Goal: Task Accomplishment & Management: Manage account settings

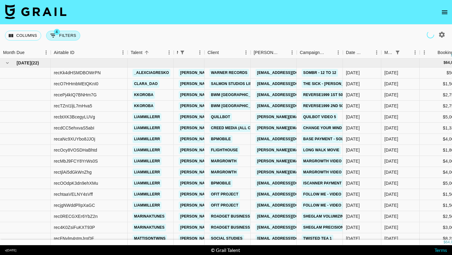
click at [69, 40] on button "4 Filters" at bounding box center [63, 36] width 34 height 10
select select "managerIds"
select select "status"
select select "not"
select select "declined"
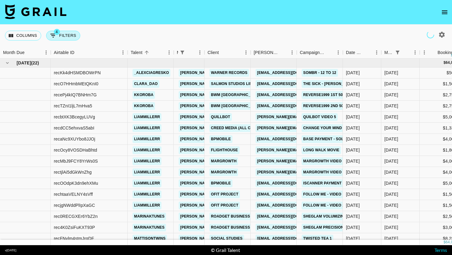
select select "monthDue2"
select select "[DATE]"
select select "status"
select select "not"
select select "cancelled"
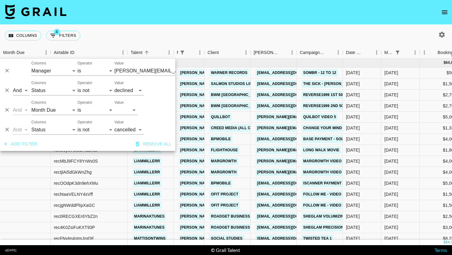
click at [121, 102] on label "Value" at bounding box center [118, 102] width 9 height 5
click at [121, 105] on select "[DATE] [DATE] '[DATE] May '[DATE] Mar '[DATE] Jan '[DATE] Nov '[DATE] Sep '[DAT…" at bounding box center [125, 110] width 23 height 10
click at [118, 110] on select "[DATE] [DATE] '[DATE] May '[DATE] Mar '[DATE] Jan '[DATE] Nov '[DATE] Sep '[DAT…" at bounding box center [125, 110] width 23 height 10
select select "[DATE]"
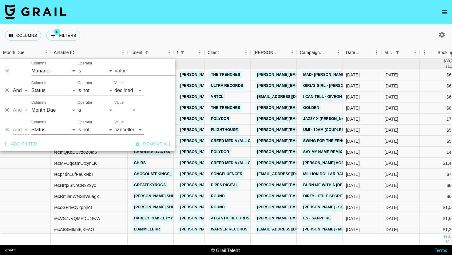
type input "[PERSON_NAME][EMAIL_ADDRESS][DOMAIN_NAME]"
click at [211, 41] on div "Columns 4 Filters + Booking" at bounding box center [226, 36] width 452 height 22
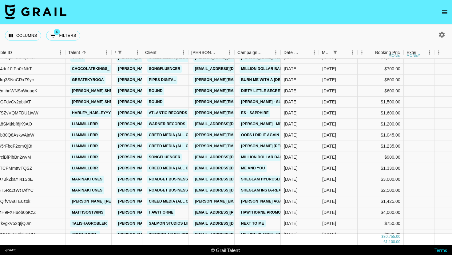
scroll to position [105, 62]
click at [65, 41] on div "Columns 4 Filters + Booking" at bounding box center [44, 36] width 78 height 22
click at [75, 39] on button "4 Filters" at bounding box center [63, 36] width 34 height 10
select select "managerIds"
select select "status"
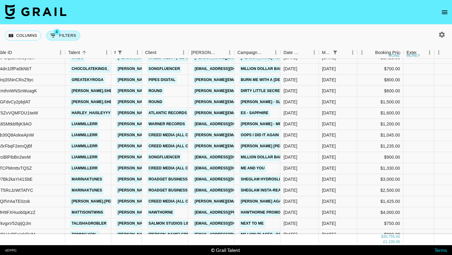
select select "not"
select select "declined"
select select "monthDue2"
select select "[DATE]"
select select "status"
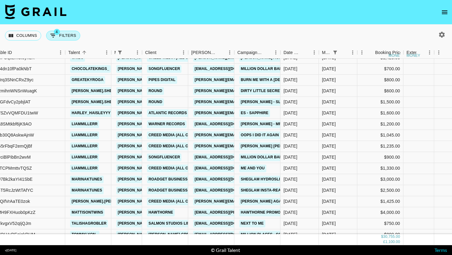
select select "not"
select select "cancelled"
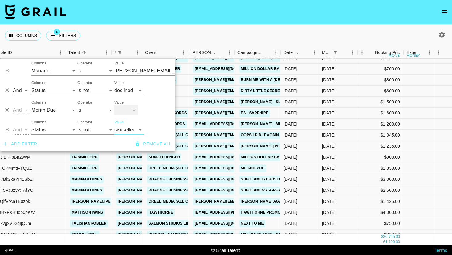
click at [124, 113] on select "[DATE] [DATE] '[DATE] May '[DATE] Mar '[DATE] Jan '[DATE] Nov '[DATE] Sep '[DAT…" at bounding box center [125, 110] width 23 height 10
select select "[DATE]"
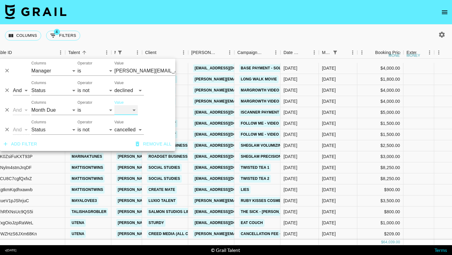
scroll to position [73, 62]
click at [267, 31] on div "Columns 4 Filters + Booking" at bounding box center [226, 36] width 452 height 22
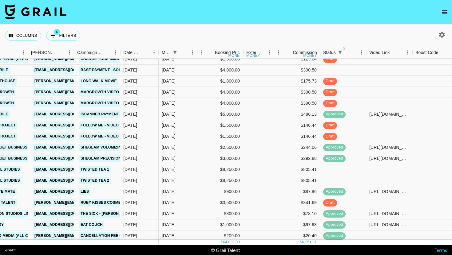
scroll to position [71, 285]
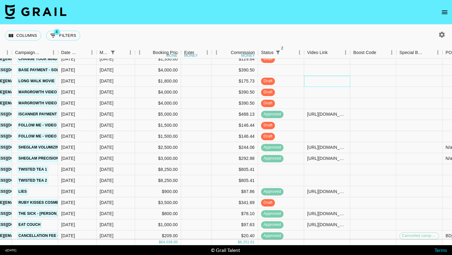
click at [308, 76] on div at bounding box center [327, 81] width 46 height 11
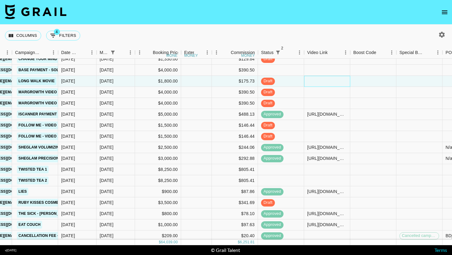
click at [308, 76] on div at bounding box center [327, 81] width 46 height 11
type input "https://www.tiktok.com/@liammillerr/video/7540728001185516831?_t=ZP-8z2uRhueBUF…"
click at [363, 79] on div at bounding box center [373, 81] width 46 height 11
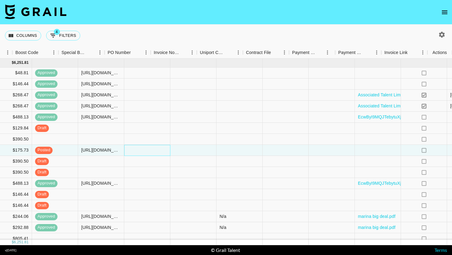
scroll to position [0, 622]
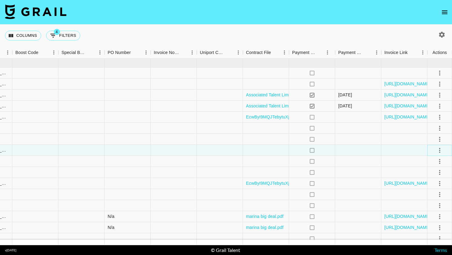
click at [437, 148] on icon "select merge strategy" at bounding box center [439, 150] width 7 height 7
click at [427, 207] on div "Approve" at bounding box center [426, 207] width 19 height 7
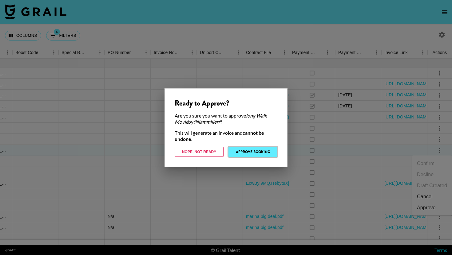
click at [246, 152] on button "Approve Booking" at bounding box center [252, 152] width 49 height 10
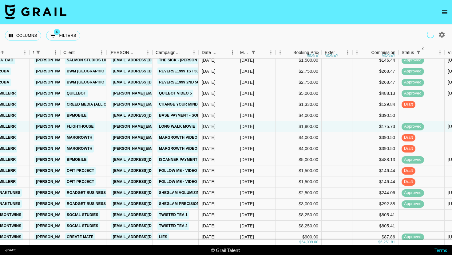
scroll to position [71, 144]
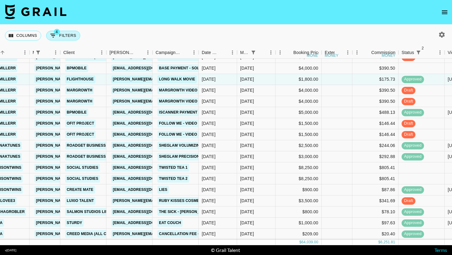
click at [70, 37] on button "4 Filters" at bounding box center [63, 36] width 34 height 10
select select "managerIds"
select select "status"
select select "not"
select select "declined"
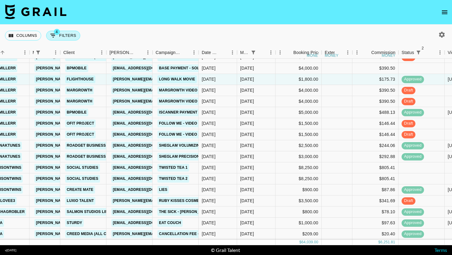
select select "monthDue2"
select select "[DATE]"
select select "status"
select select "not"
select select "cancelled"
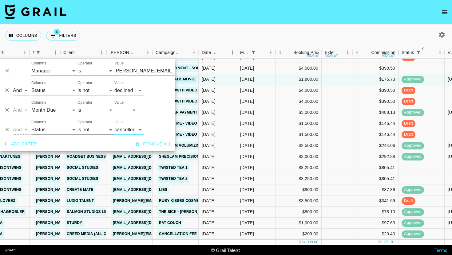
click at [23, 140] on button "Add filter" at bounding box center [20, 144] width 38 height 11
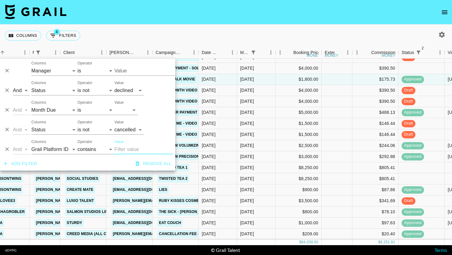
type input "[PERSON_NAME][EMAIL_ADDRESS][DOMAIN_NAME]"
click at [56, 153] on select "Grail Platform ID Airtable ID Talent Manager Client Booker Campaign (Type) Date…" at bounding box center [54, 150] width 46 height 10
select select "status"
select select "is"
type input "[PERSON_NAME][EMAIL_ADDRESS][DOMAIN_NAME]"
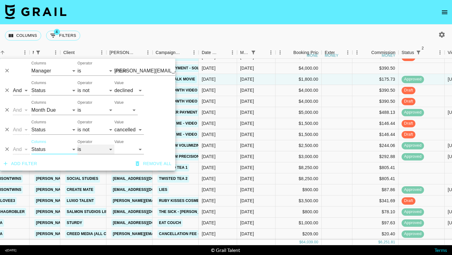
click at [89, 145] on select "is is not is any of is not any of" at bounding box center [95, 150] width 37 height 10
type input "[PERSON_NAME][EMAIL_ADDRESS][DOMAIN_NAME]"
select select "not"
click at [125, 145] on select "confirmed declined draft posted approved cancelled badDebt" at bounding box center [129, 150] width 30 height 10
select select "approved"
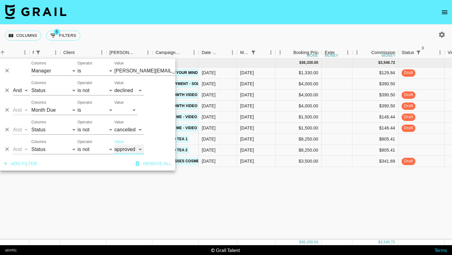
scroll to position [0, 144]
click at [270, 30] on div "Columns 5 Filters + Booking" at bounding box center [226, 36] width 452 height 22
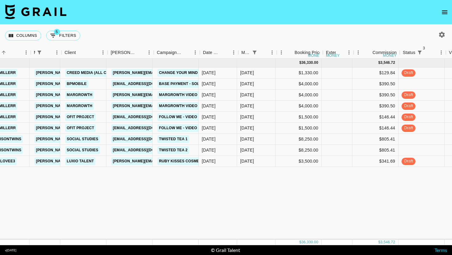
scroll to position [0, 134]
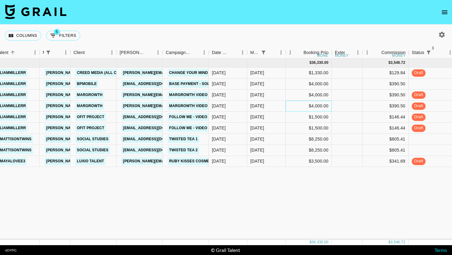
click at [322, 111] on div "$4,000.00" at bounding box center [309, 106] width 46 height 11
click at [246, 85] on div "[DATE]" at bounding box center [228, 84] width 38 height 11
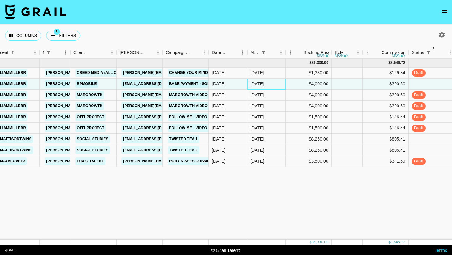
click at [263, 85] on div "[DATE]" at bounding box center [257, 84] width 14 height 6
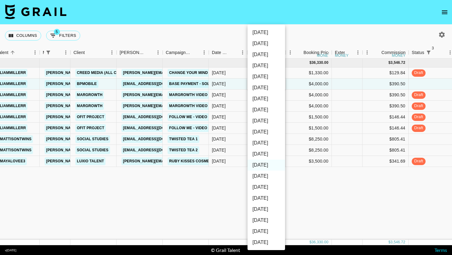
click at [313, 140] on div at bounding box center [226, 127] width 452 height 255
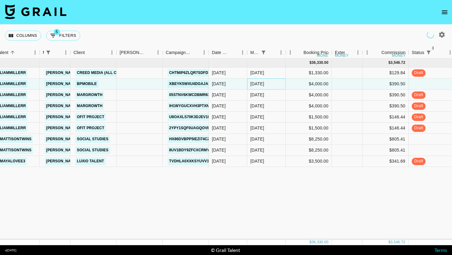
click at [259, 83] on div "[DATE]" at bounding box center [257, 84] width 14 height 6
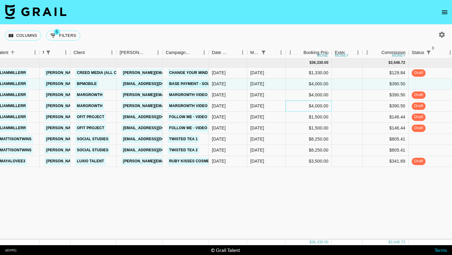
click at [289, 110] on div "$4,000.00" at bounding box center [309, 106] width 46 height 11
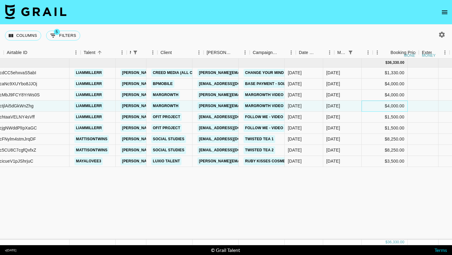
scroll to position [0, 47]
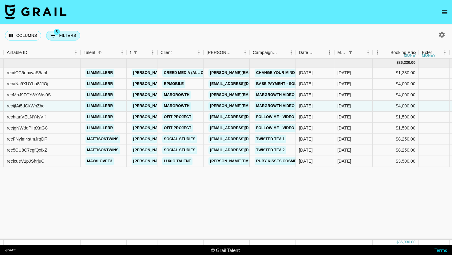
click at [76, 34] on button "5 Filters" at bounding box center [63, 36] width 34 height 10
select select "managerIds"
select select "status"
select select "not"
select select "declined"
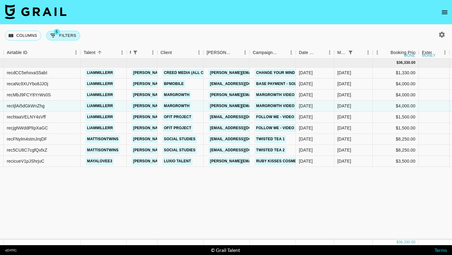
select select "monthDue2"
select select "[DATE]"
select select "status"
select select "not"
select select "cancelled"
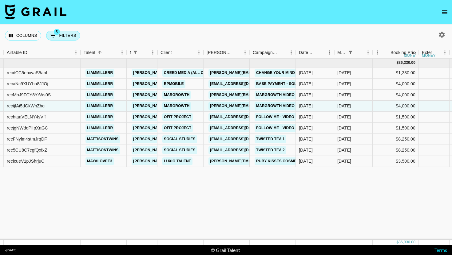
select select "status"
select select "not"
select select "approved"
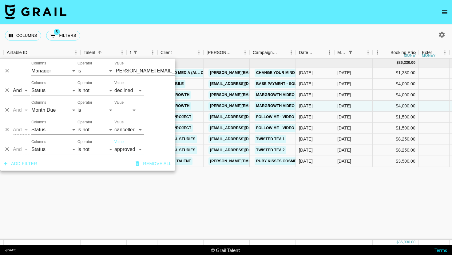
click at [9, 151] on icon "Delete" at bounding box center [7, 149] width 6 height 6
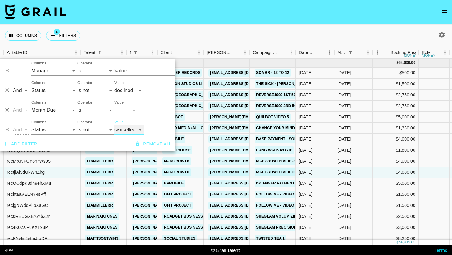
type input "[PERSON_NAME][EMAIL_ADDRESS][DOMAIN_NAME]"
click at [297, 49] on div "Campaign (Type)" at bounding box center [295, 53] width 7 height 12
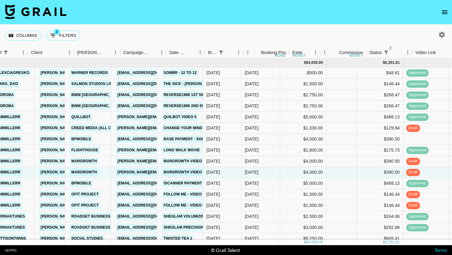
scroll to position [0, 230]
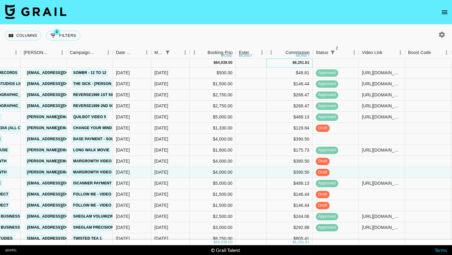
click at [300, 63] on div "6,251.81" at bounding box center [301, 62] width 15 height 5
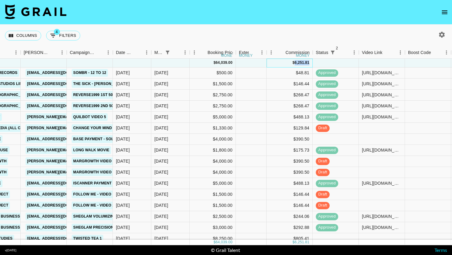
click at [300, 63] on div "6,251.81" at bounding box center [301, 62] width 15 height 5
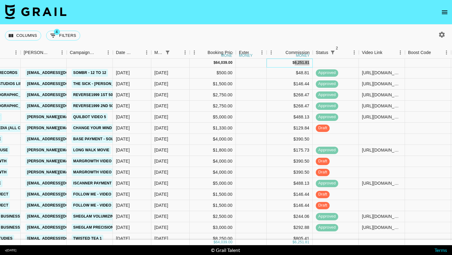
copy div "6,251.81"
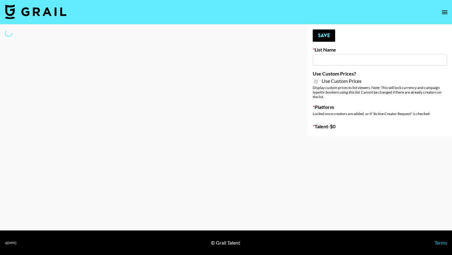
type input "Craftd"
checkbox input "true"
select select "Brand"
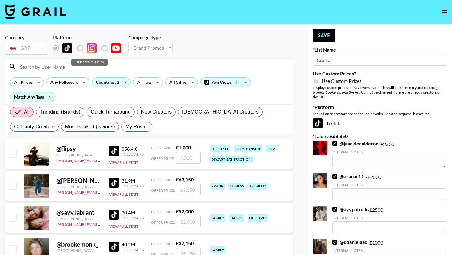
click at [72, 59] on div "List locked to TikTok." at bounding box center [89, 62] width 36 height 7
click at [70, 63] on input at bounding box center [152, 67] width 273 height 10
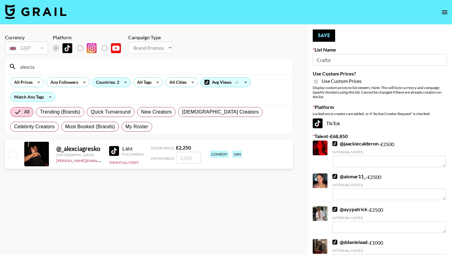
type input "alexcia"
click at [181, 158] on input "number" at bounding box center [188, 158] width 25 height 12
checkbox input "true"
type input "2250"
click at [34, 71] on input "alexcia" at bounding box center [152, 67] width 273 height 10
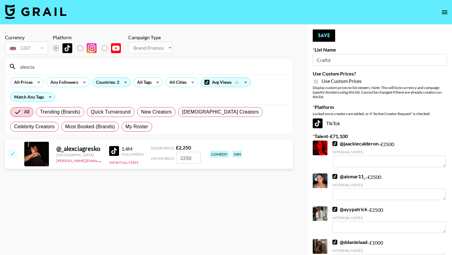
click at [34, 71] on input "alexcia" at bounding box center [152, 67] width 273 height 10
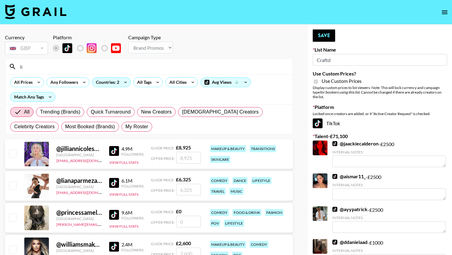
type input "l"
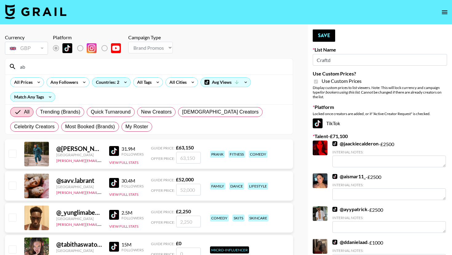
type input "a"
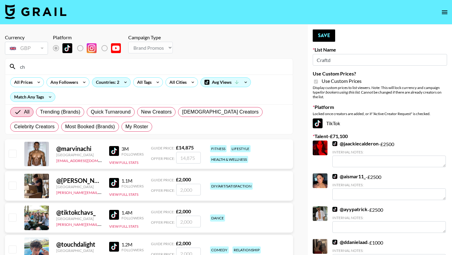
type input "c"
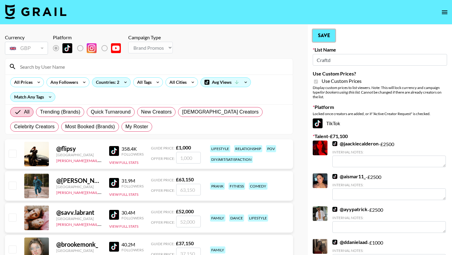
click at [329, 35] on button "Save" at bounding box center [324, 36] width 22 height 12
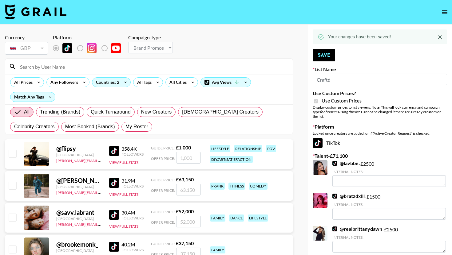
click at [60, 18] on img at bounding box center [35, 11] width 61 height 15
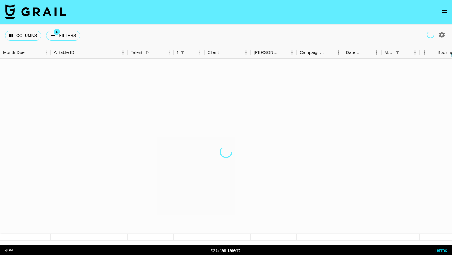
click at [64, 14] on img at bounding box center [35, 11] width 61 height 15
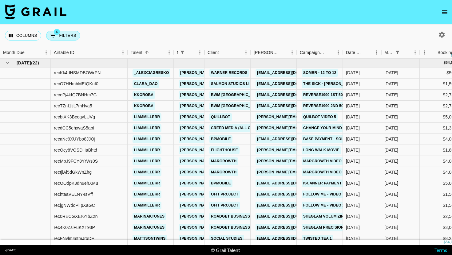
click at [68, 33] on button "4 Filters" at bounding box center [63, 36] width 34 height 10
select select "managerIds"
select select "status"
select select "not"
select select "declined"
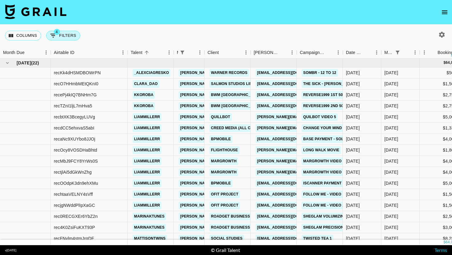
select select "monthDue2"
select select "[DATE]"
select select "status"
select select "not"
select select "cancelled"
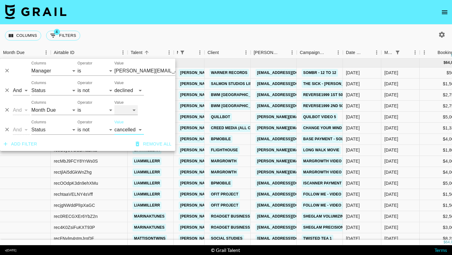
click at [130, 106] on select "[DATE] [DATE] '[DATE] May '[DATE] Mar '[DATE] Jan '[DATE] Nov '[DATE] Sep '[DAT…" at bounding box center [125, 110] width 23 height 10
select select "[DATE]"
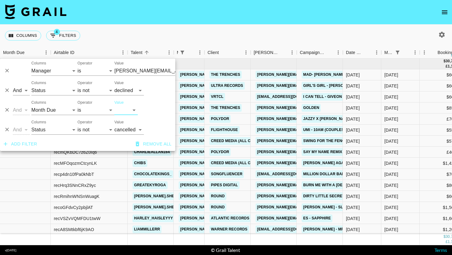
click at [232, 30] on div "Columns 4 Filters + Booking" at bounding box center [226, 36] width 452 height 22
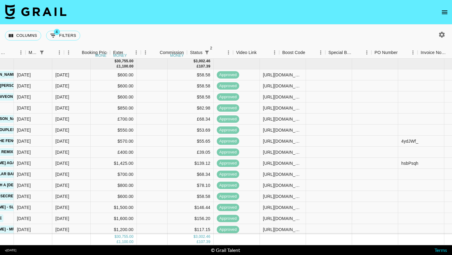
scroll to position [0, 356]
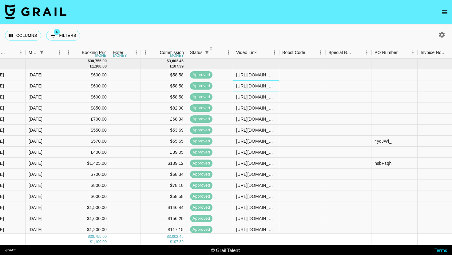
click at [263, 83] on div "[URL][DOMAIN_NAME]" at bounding box center [256, 86] width 40 height 6
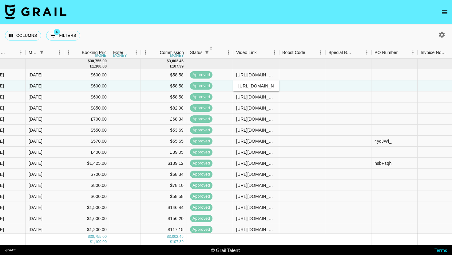
scroll to position [0, 157]
click at [263, 83] on div "[URL][DOMAIN_NAME]" at bounding box center [255, 86] width 45 height 6
click at [263, 85] on input "[URL][DOMAIN_NAME]" at bounding box center [255, 86] width 45 height 5
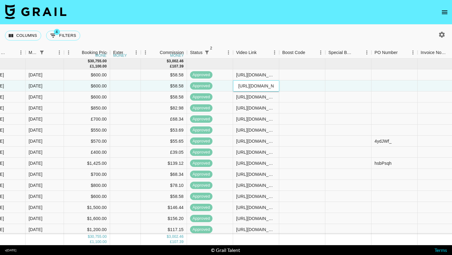
click at [263, 85] on input "[URL][DOMAIN_NAME]" at bounding box center [255, 86] width 45 height 5
